Goal: Transaction & Acquisition: Purchase product/service

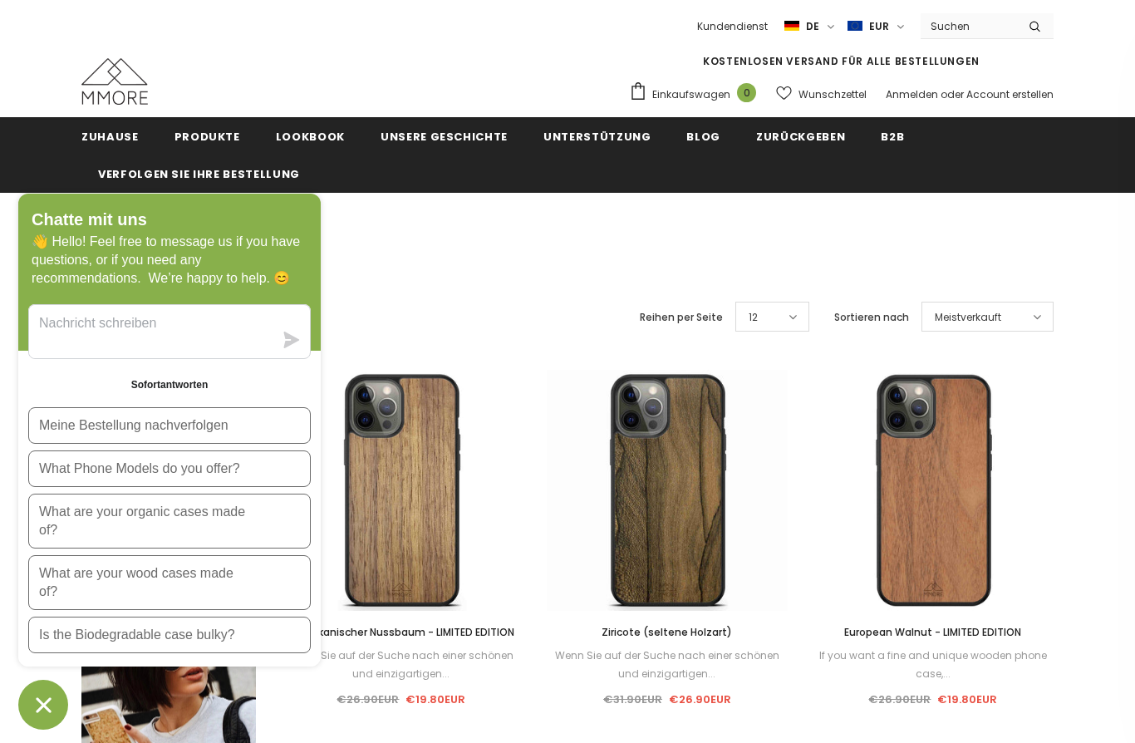
scroll to position [108, 0]
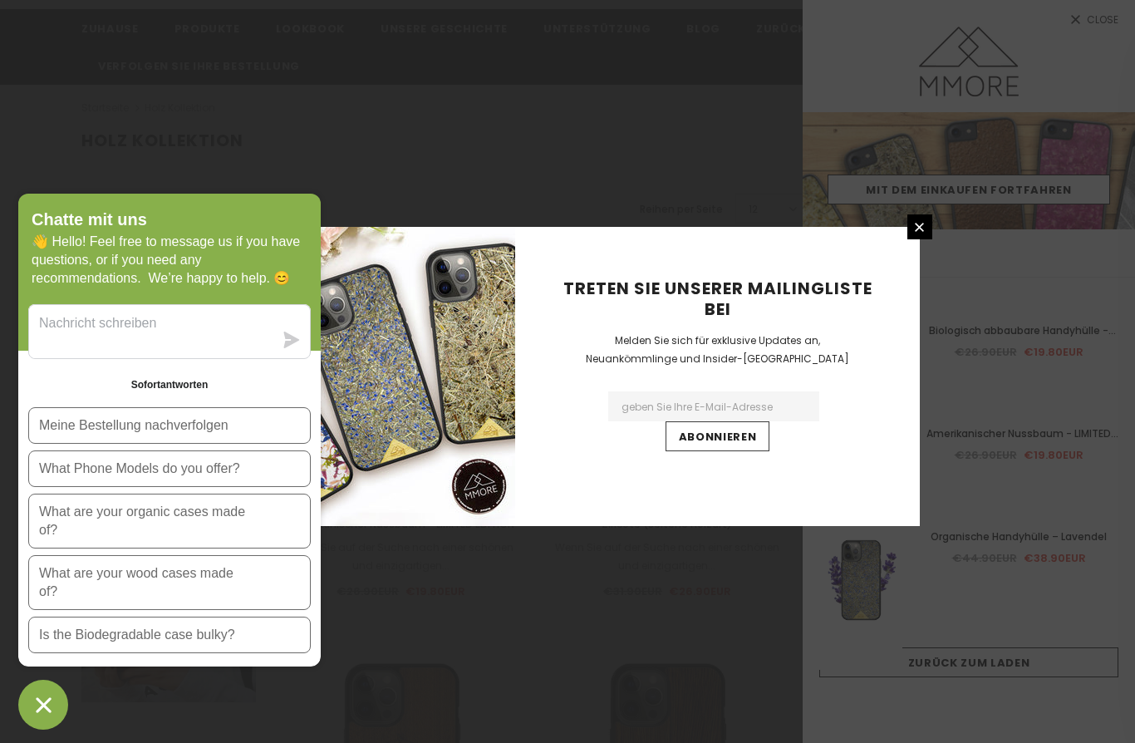
click at [907, 239] on link at bounding box center [919, 226] width 25 height 25
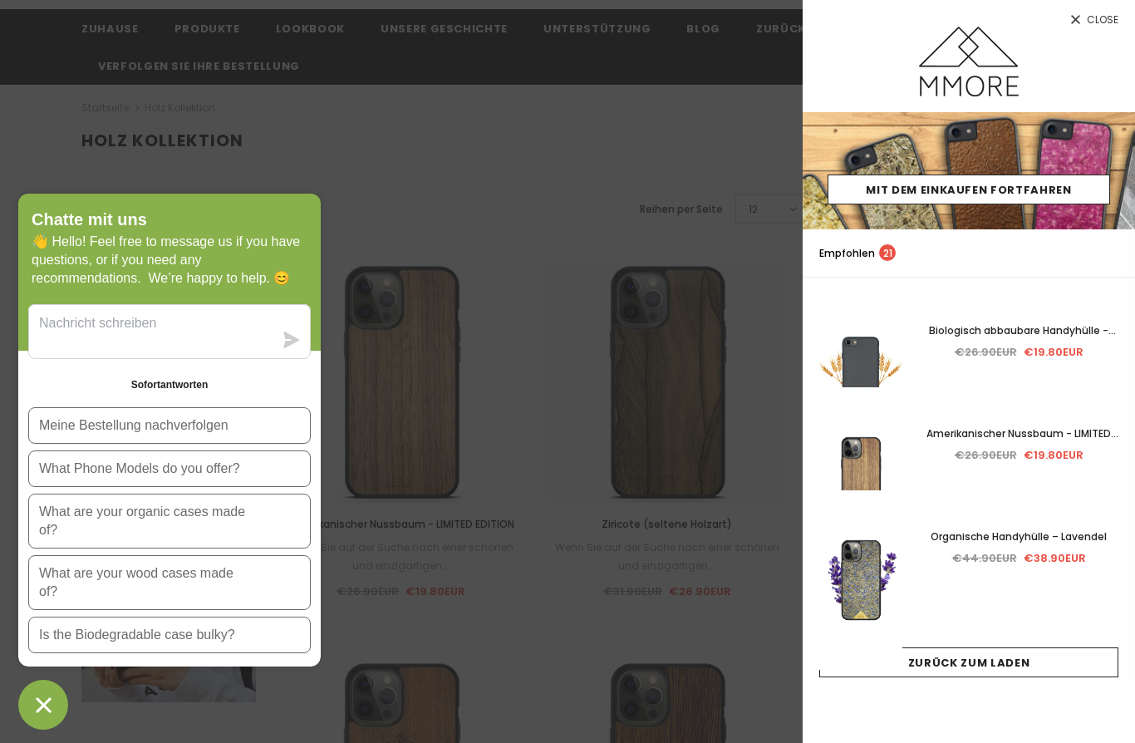
click at [1085, 26] on link "Close" at bounding box center [969, 13] width 332 height 27
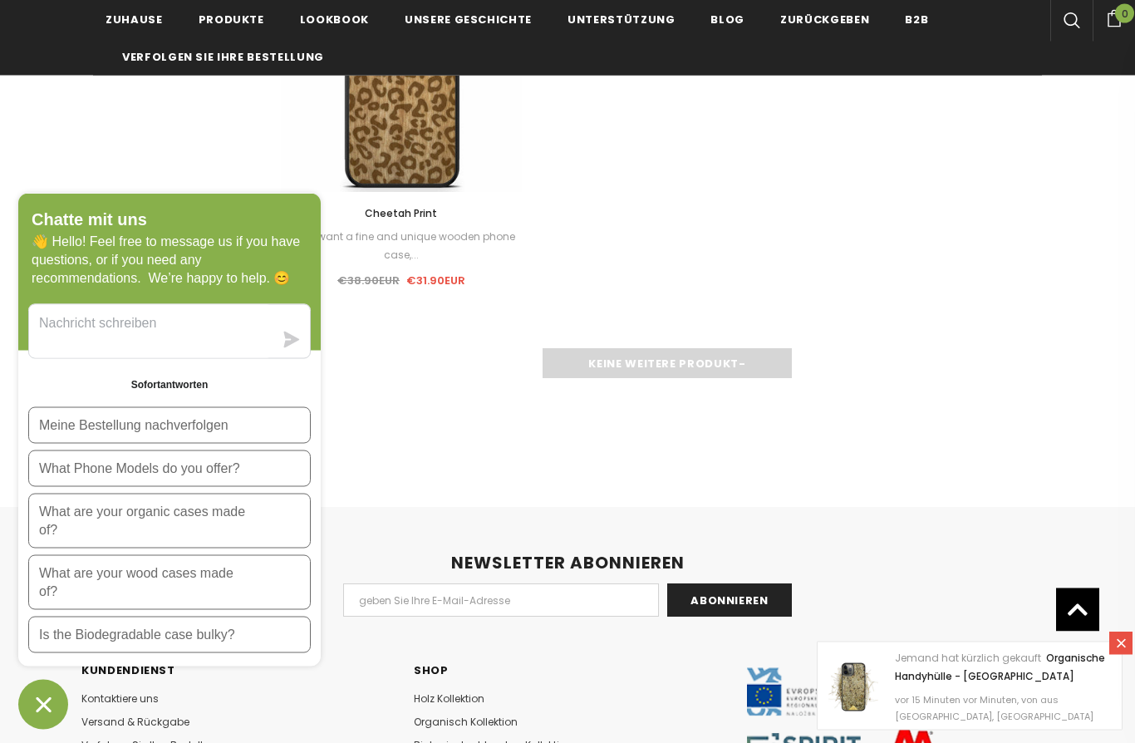
scroll to position [2405, 0]
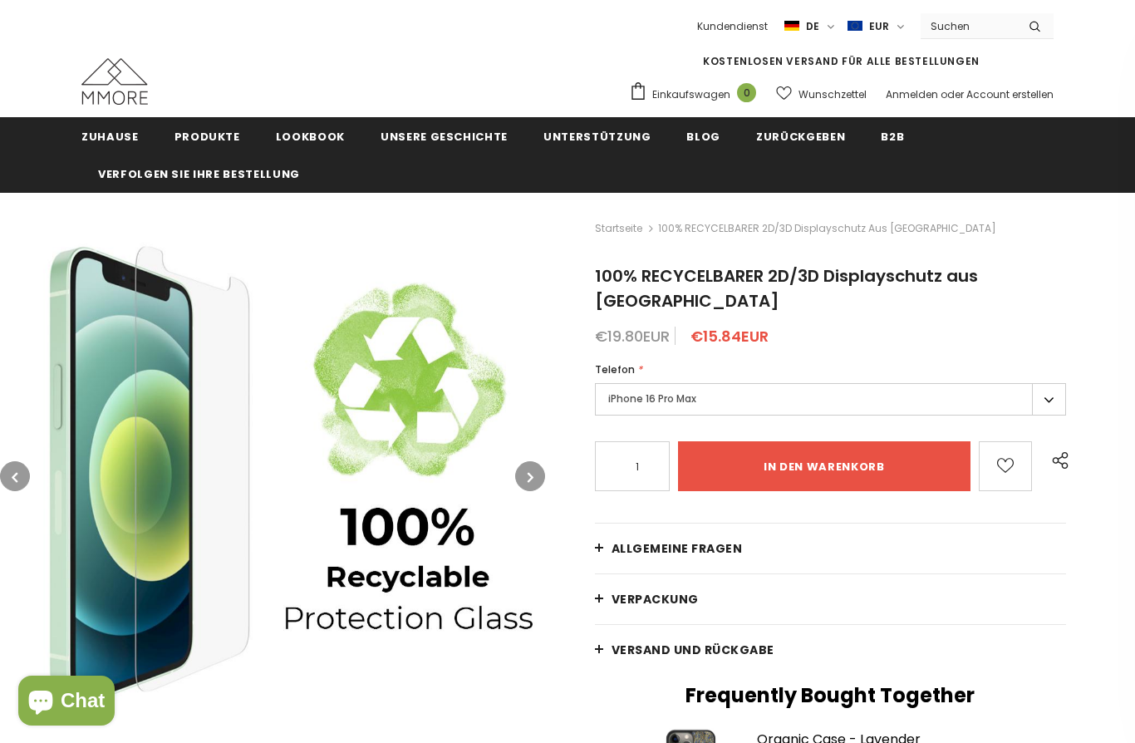
scroll to position [110, 0]
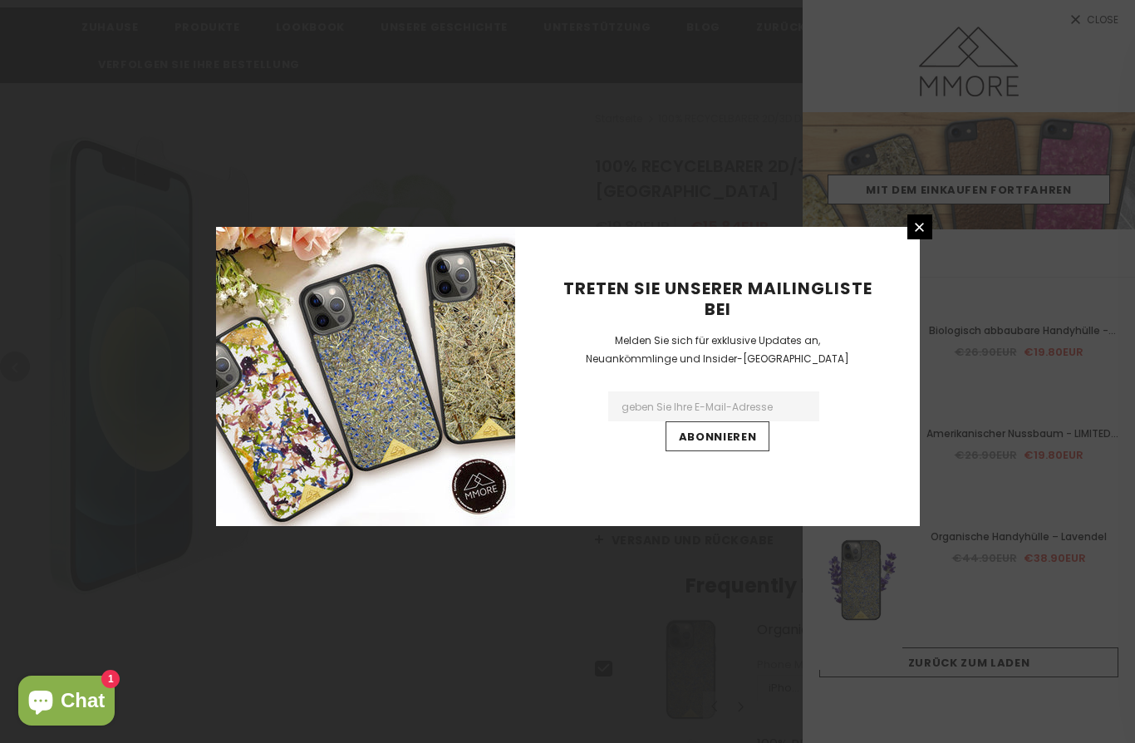
click at [916, 234] on icon at bounding box center [919, 227] width 14 height 14
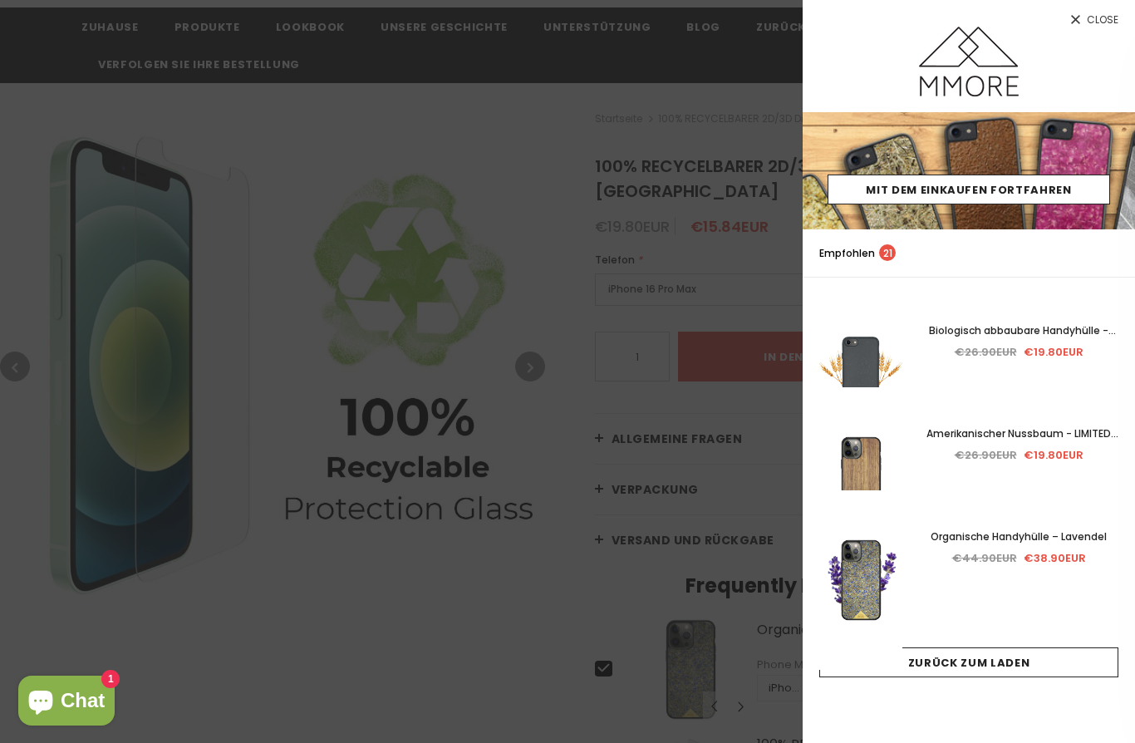
click at [1095, 24] on span "Close" at bounding box center [1103, 20] width 32 height 10
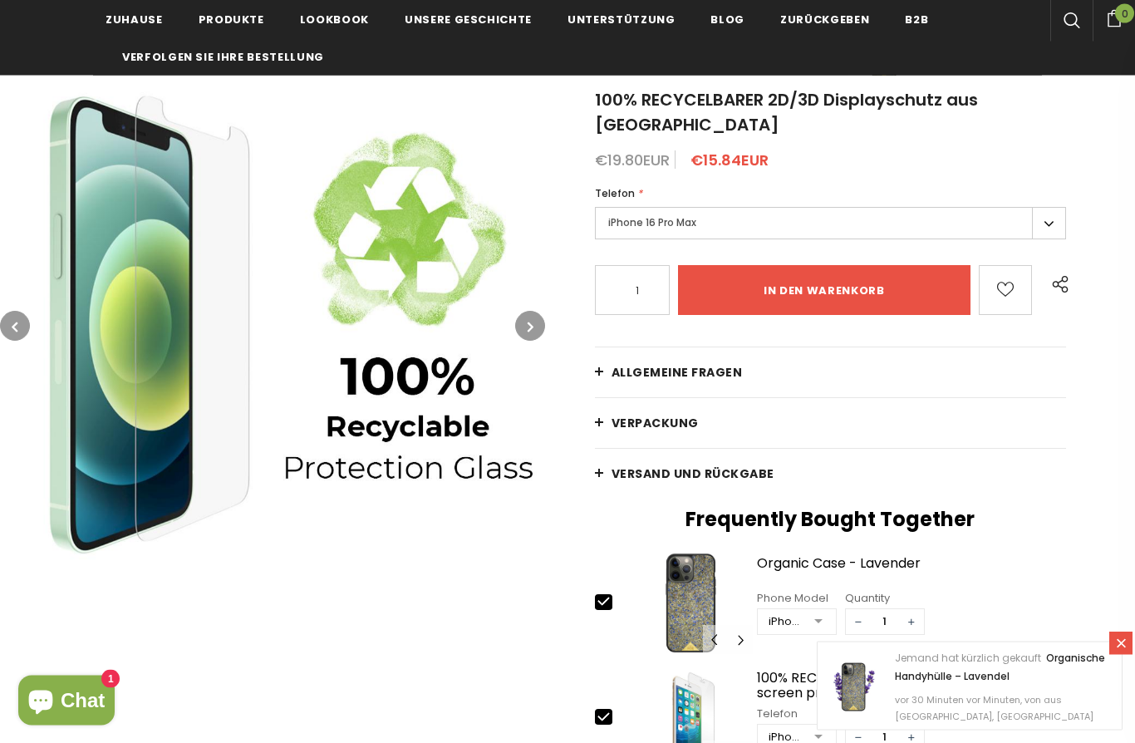
scroll to position [176, 0]
click at [1047, 207] on label "iPhone 16 Pro Max" at bounding box center [830, 223] width 471 height 32
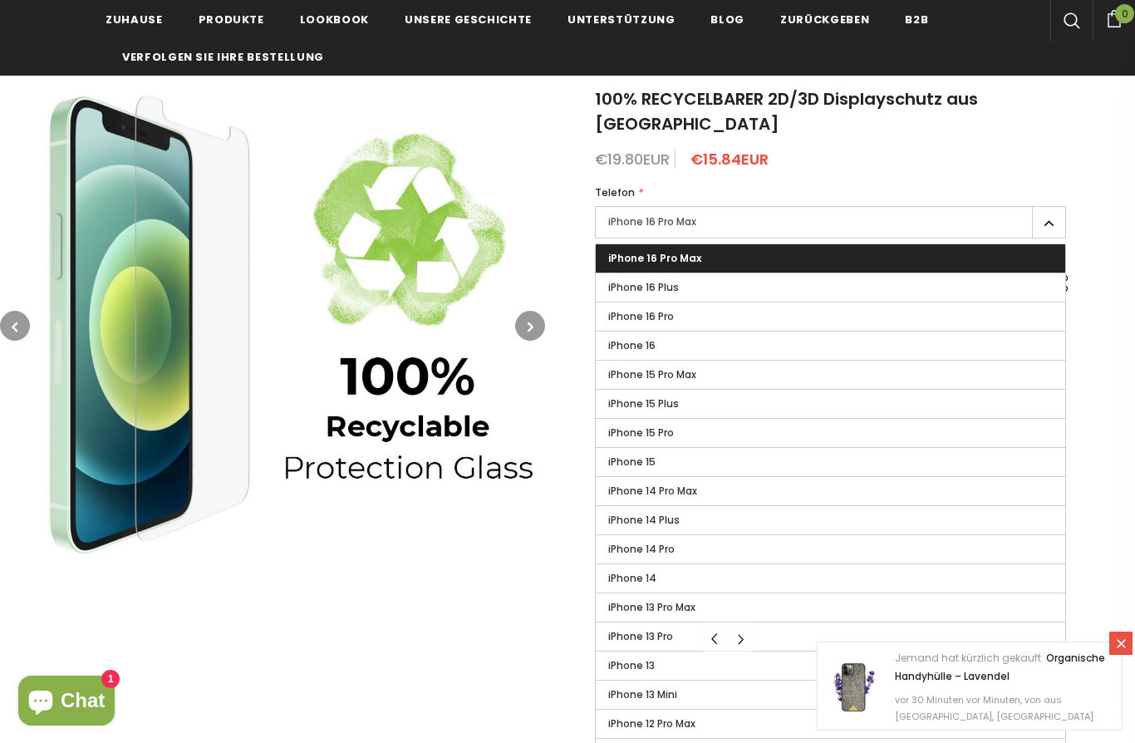
click at [913, 302] on label "iPhone 16 Pro" at bounding box center [830, 316] width 469 height 28
click at [0, 0] on input "iPhone 16 Pro" at bounding box center [0, 0] width 0 height 0
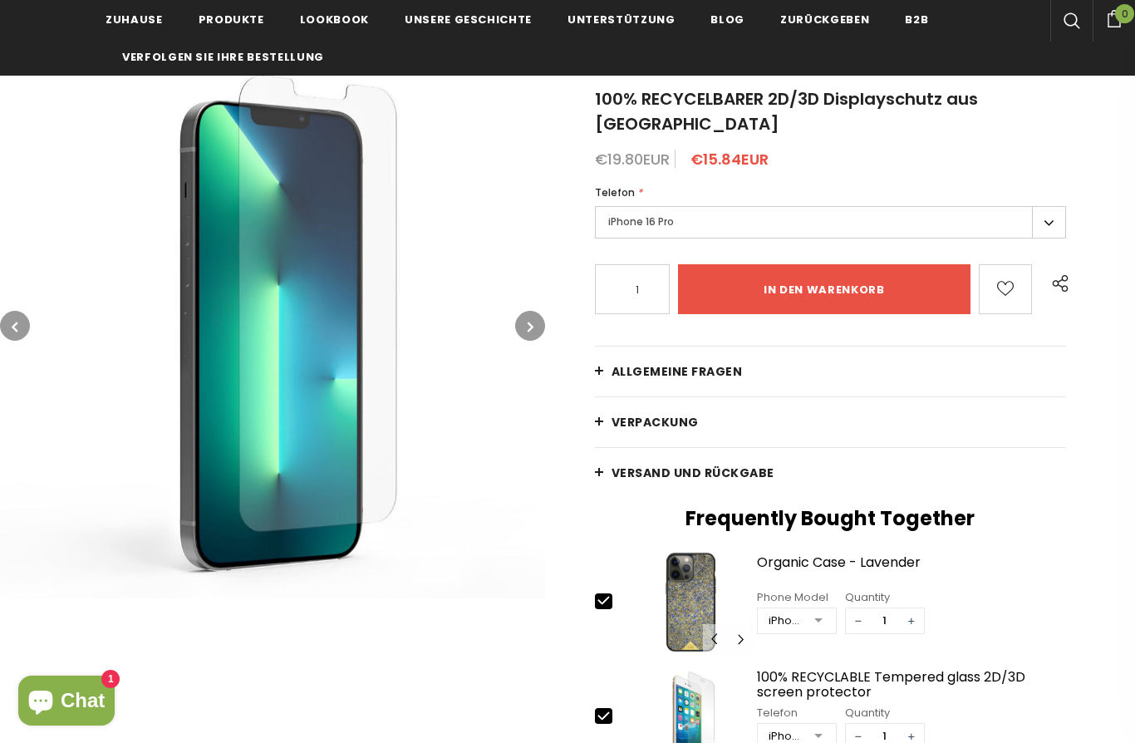
click at [1044, 206] on label "iPhone 16 Pro" at bounding box center [830, 222] width 471 height 32
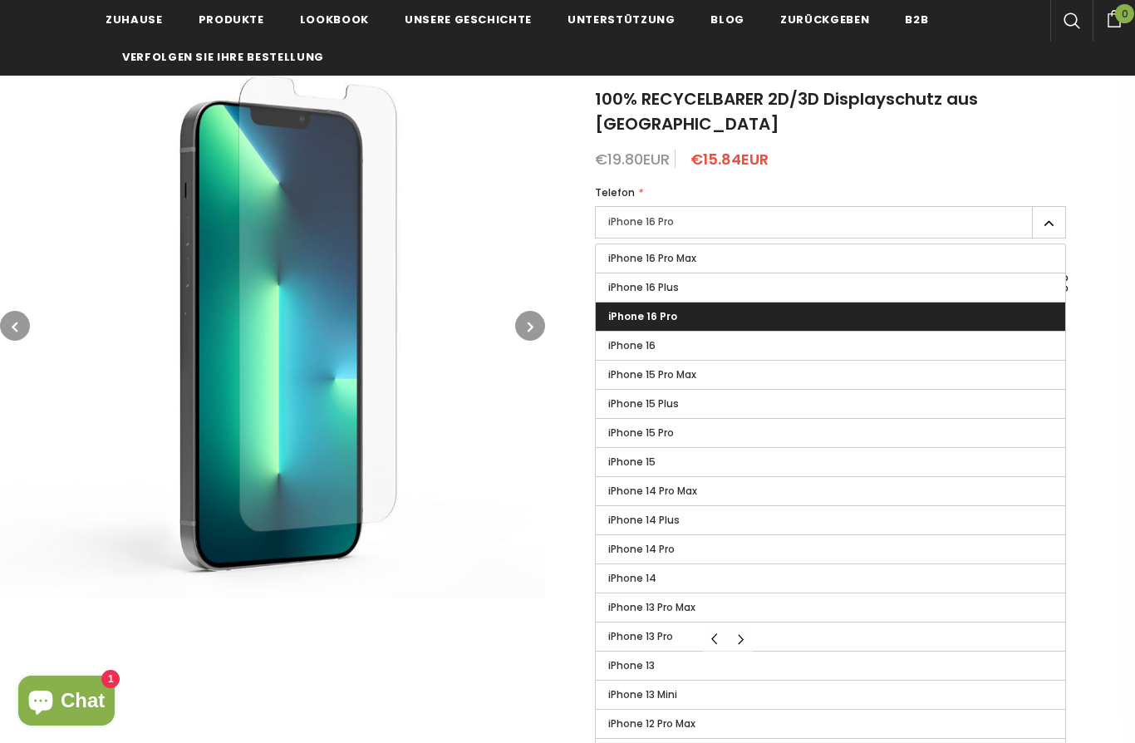
click at [872, 332] on label "iPhone 16" at bounding box center [830, 346] width 469 height 28
click at [0, 0] on input "iPhone 16" at bounding box center [0, 0] width 0 height 0
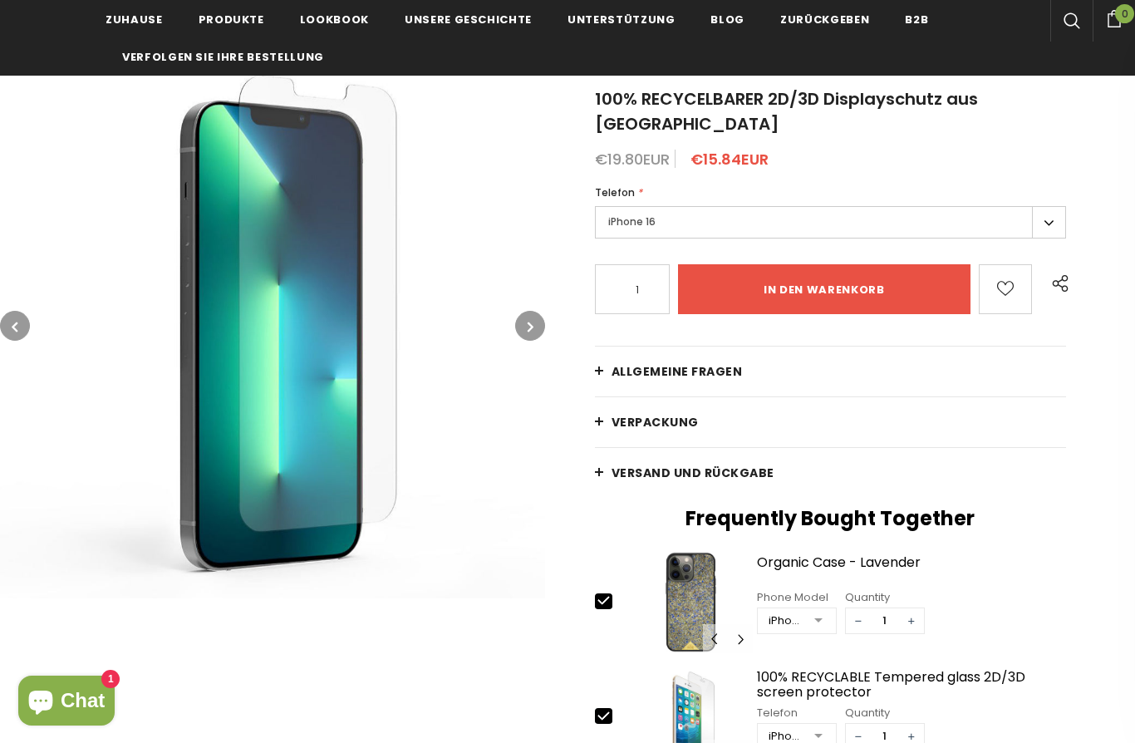
click at [911, 271] on input "in den warenkorb" at bounding box center [824, 289] width 293 height 50
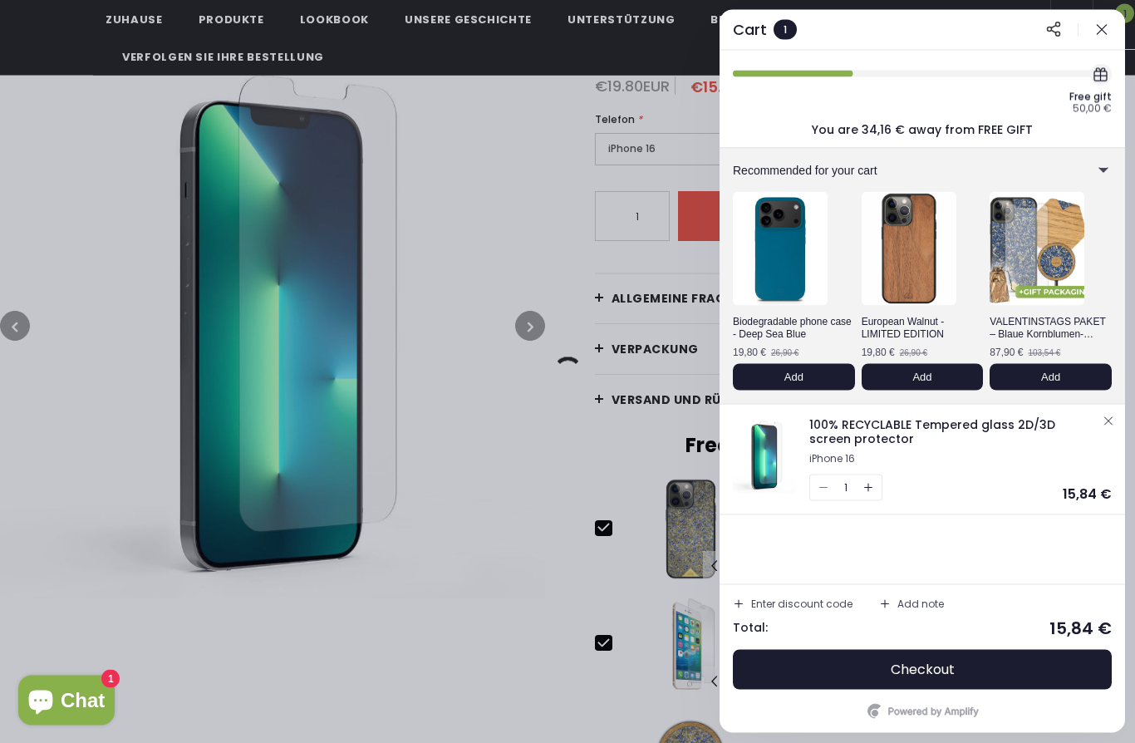
scroll to position [250, 0]
click at [489, 531] on div at bounding box center [567, 371] width 1135 height 743
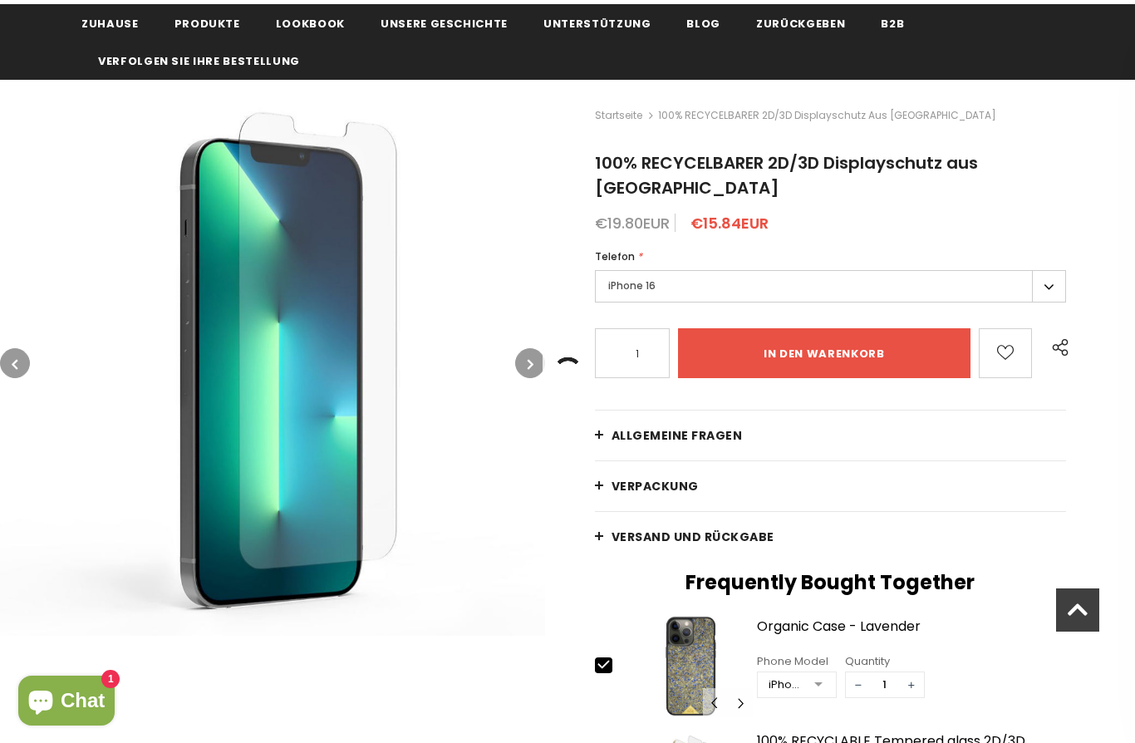
scroll to position [0, 0]
